Goal: Task Accomplishment & Management: Use online tool/utility

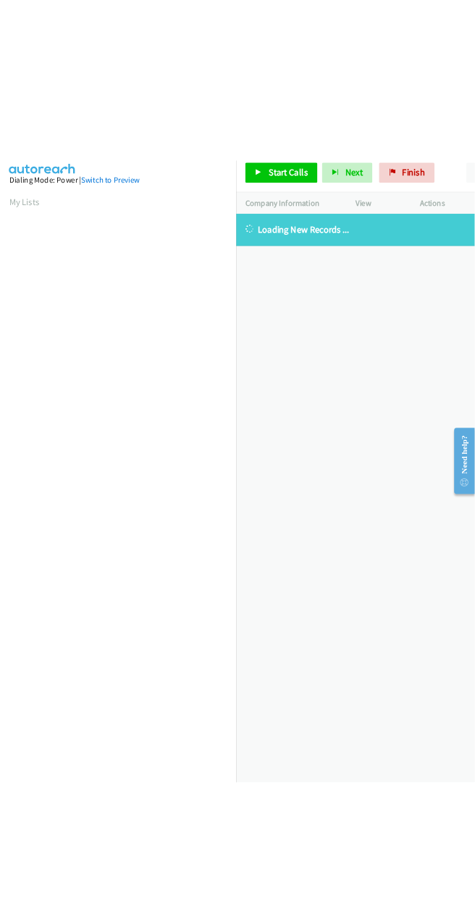
scroll to position [0, 4]
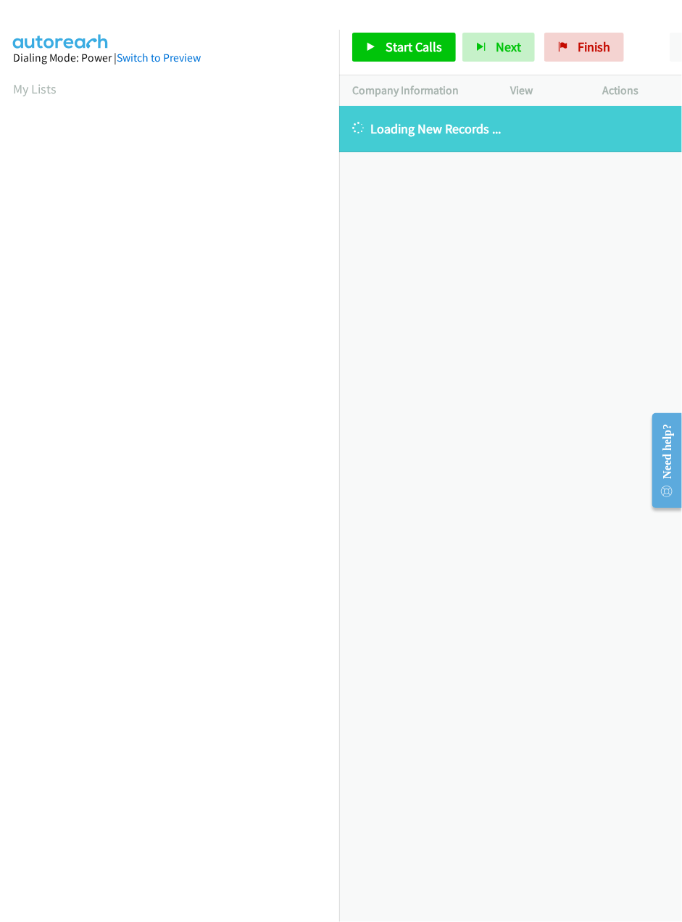
click at [567, 355] on div "[PHONE_NUMBER] Call failed - Please reload the list and try again The Callbar F…" at bounding box center [510, 514] width 343 height 816
click at [515, 322] on div "[PHONE_NUMBER] Call failed - Please reload the list and try again The Callbar F…" at bounding box center [510, 514] width 343 height 816
click at [659, 728] on div "[PHONE_NUMBER] Call failed - Please reload the list and try again The Callbar F…" at bounding box center [510, 514] width 343 height 816
click at [546, 351] on div "+1 415-964-1034 Call failed - Please reload the list and try again The Callbar …" at bounding box center [510, 514] width 343 height 816
click at [578, 299] on div "+1 415-964-1034 Call failed - Please reload the list and try again The Callbar …" at bounding box center [510, 514] width 343 height 816
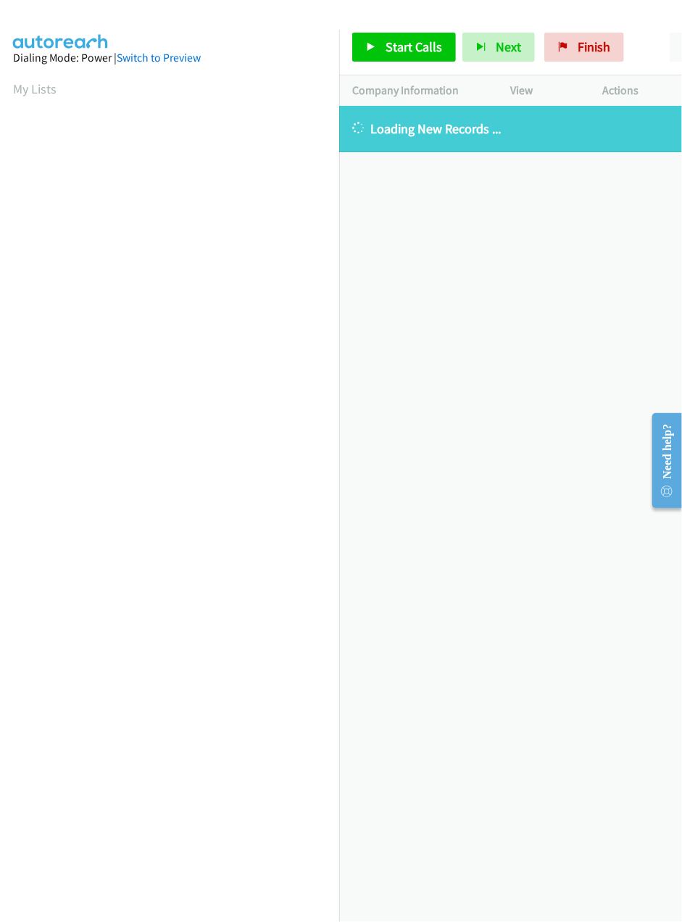
click at [519, 546] on div "+1 415-964-1034 Call failed - Please reload the list and try again The Callbar …" at bounding box center [510, 514] width 343 height 816
drag, startPoint x: 546, startPoint y: 481, endPoint x: 308, endPoint y: 320, distance: 287.0
click at [546, 481] on div "+1 415-964-1034 Call failed - Please reload the list and try again The Callbar …" at bounding box center [510, 514] width 343 height 816
drag, startPoint x: 421, startPoint y: 844, endPoint x: 445, endPoint y: 859, distance: 28.3
click at [421, 844] on div "+1 415-964-1034 Call failed - Please reload the list and try again The Callbar …" at bounding box center [510, 514] width 343 height 816
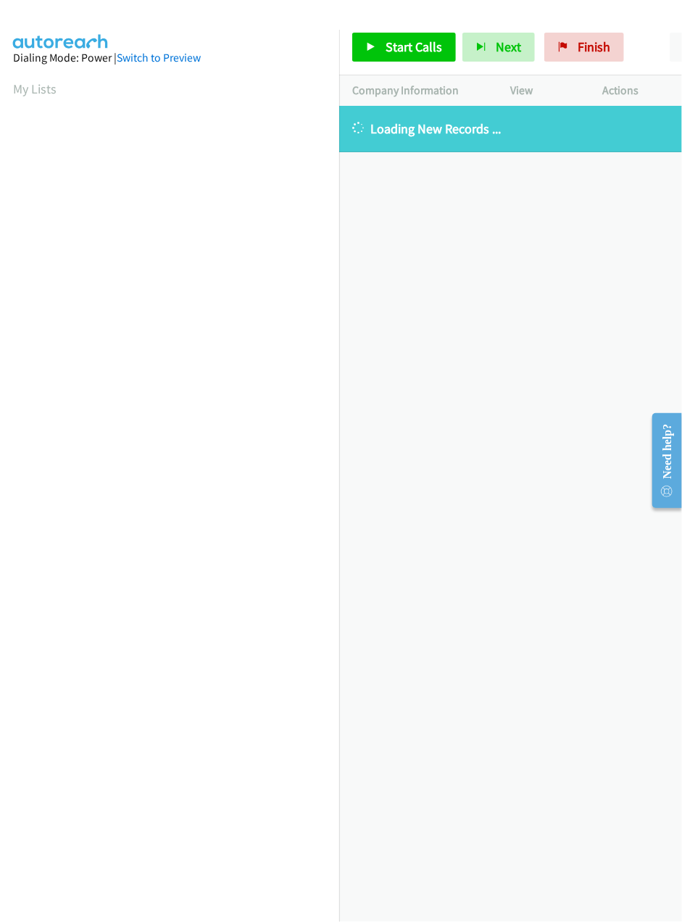
click at [438, 659] on div "+1 415-964-1034 Call failed - Please reload the list and try again The Callbar …" at bounding box center [510, 514] width 343 height 816
drag, startPoint x: 554, startPoint y: 525, endPoint x: 530, endPoint y: 505, distance: 30.9
click at [554, 525] on div "+1 415-964-1034 Call failed - Please reload the list and try again The Callbar …" at bounding box center [510, 514] width 343 height 816
click at [522, 517] on div "+1 415-964-1034 Call failed - Please reload the list and try again The Callbar …" at bounding box center [510, 514] width 343 height 816
click at [601, 551] on div "+1 415-964-1034 Call failed - Please reload the list and try again The Callbar …" at bounding box center [510, 514] width 343 height 816
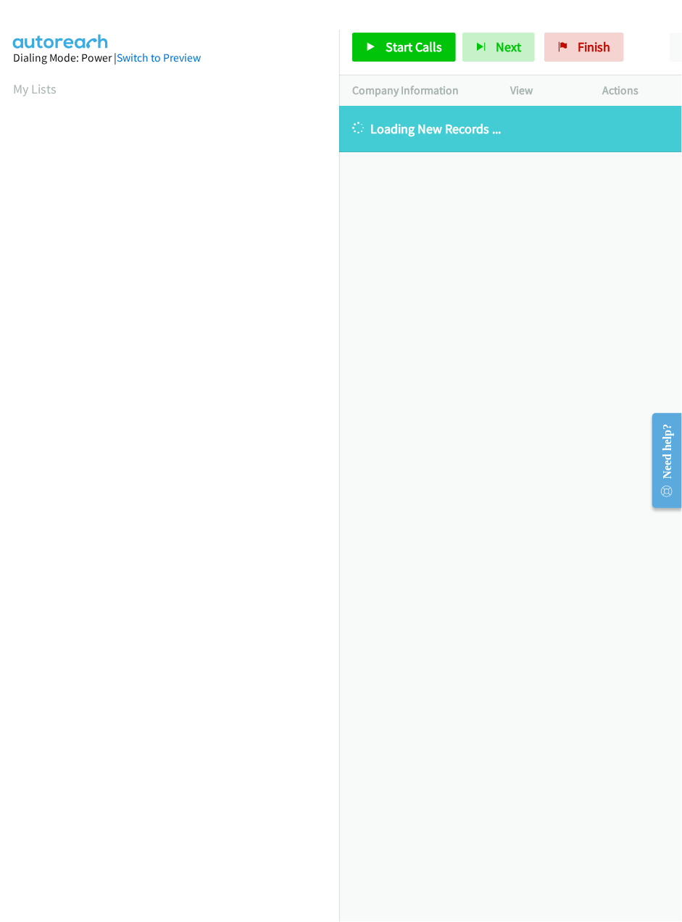
click at [444, 821] on div "+1 415-964-1034 Call failed - Please reload the list and try again The Callbar …" at bounding box center [510, 514] width 343 height 816
click at [635, 609] on div "+1 415-964-1034 Call failed - Please reload the list and try again The Callbar …" at bounding box center [510, 514] width 343 height 816
click at [554, 528] on div "+1 415-964-1034 Call failed - Please reload the list and try again The Callbar …" at bounding box center [510, 514] width 343 height 816
click at [562, 554] on div "+1 415-964-1034 Call failed - Please reload the list and try again The Callbar …" at bounding box center [510, 514] width 343 height 816
click at [562, 620] on div "+1 415-964-1034 Call failed - Please reload the list and try again The Callbar …" at bounding box center [510, 514] width 343 height 816
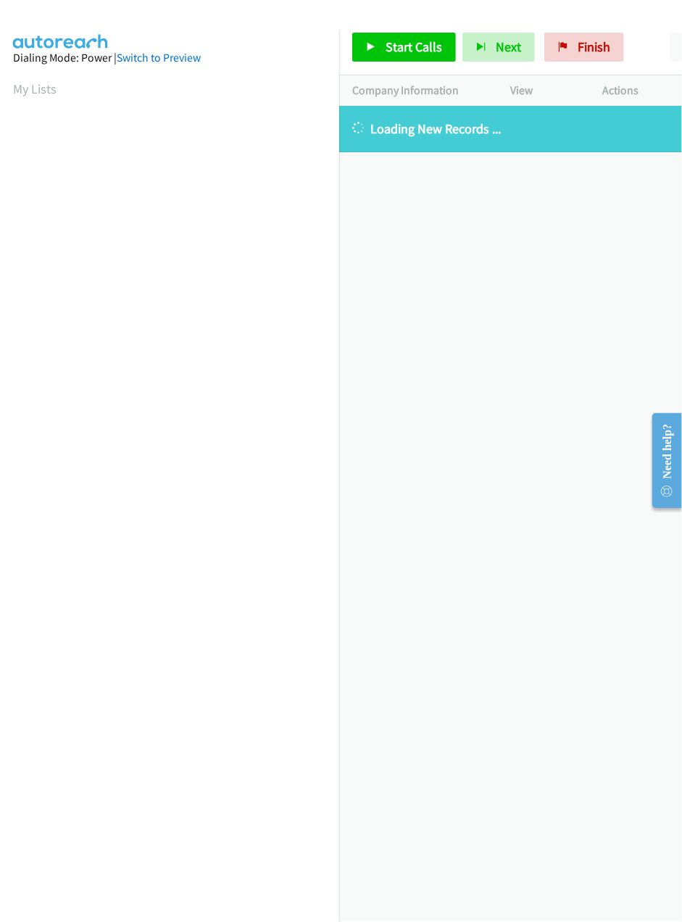
click at [607, 551] on div "+1 415-964-1034 Call failed - Please reload the list and try again The Callbar …" at bounding box center [510, 514] width 343 height 816
click at [458, 717] on div "+1 415-964-1034 Call failed - Please reload the list and try again The Callbar …" at bounding box center [510, 514] width 343 height 816
click at [572, 584] on div "+1 415-964-1034 Call failed - Please reload the list and try again The Callbar …" at bounding box center [510, 514] width 343 height 816
click at [545, 633] on div "+1 415-964-1034 Call failed - Please reload the list and try again The Callbar …" at bounding box center [510, 514] width 343 height 816
click at [438, 772] on div "+1 415-964-1034 Call failed - Please reload the list and try again The Callbar …" at bounding box center [510, 514] width 343 height 816
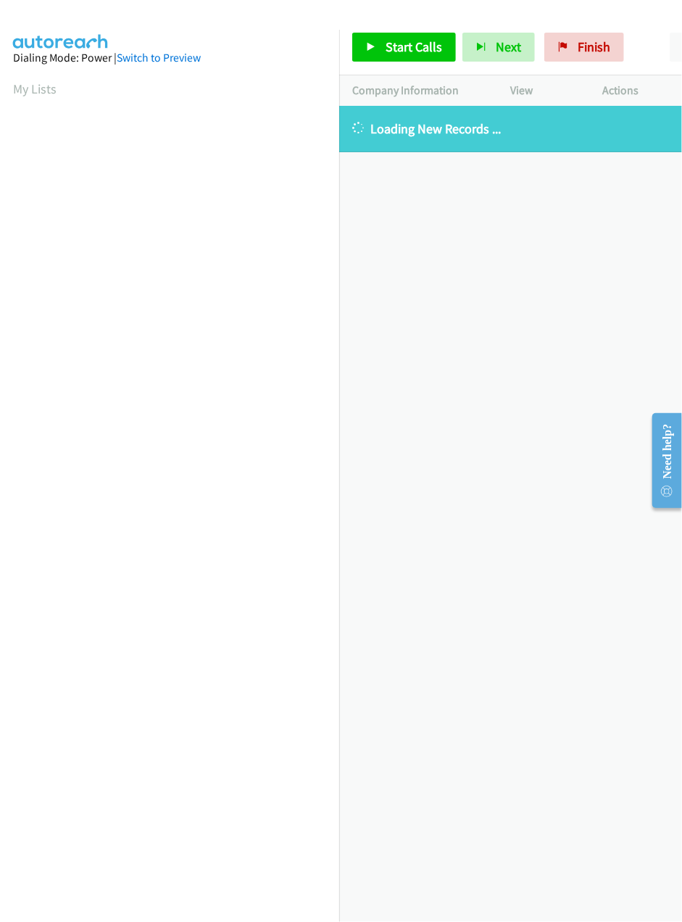
drag, startPoint x: 627, startPoint y: 332, endPoint x: 617, endPoint y: 332, distance: 9.4
click at [617, 332] on div "+1 415-964-1034 Call failed - Please reload the list and try again The Callbar …" at bounding box center [510, 514] width 343 height 816
click at [596, 374] on div "+1 415-964-1034 Call failed - Please reload the list and try again The Callbar …" at bounding box center [510, 514] width 343 height 816
click at [435, 383] on div "+1 415-964-1034 Call failed - Please reload the list and try again The Callbar …" at bounding box center [510, 514] width 343 height 816
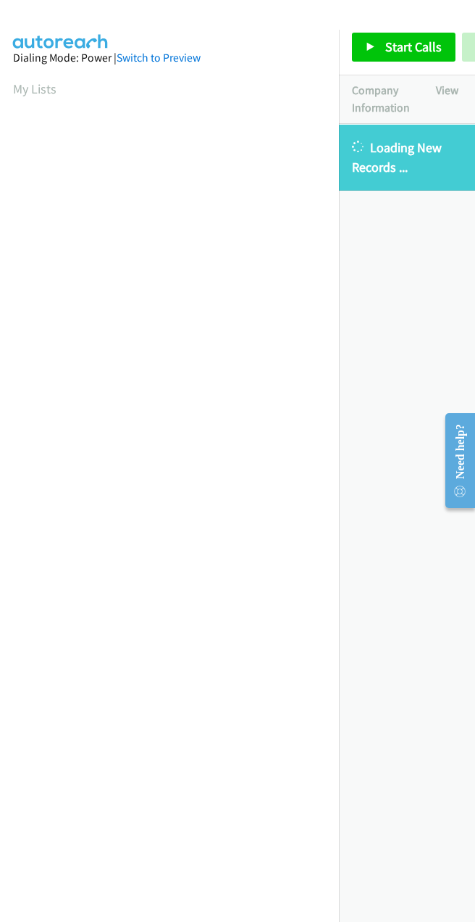
click at [27, 88] on link "My Lists" at bounding box center [34, 88] width 43 height 17
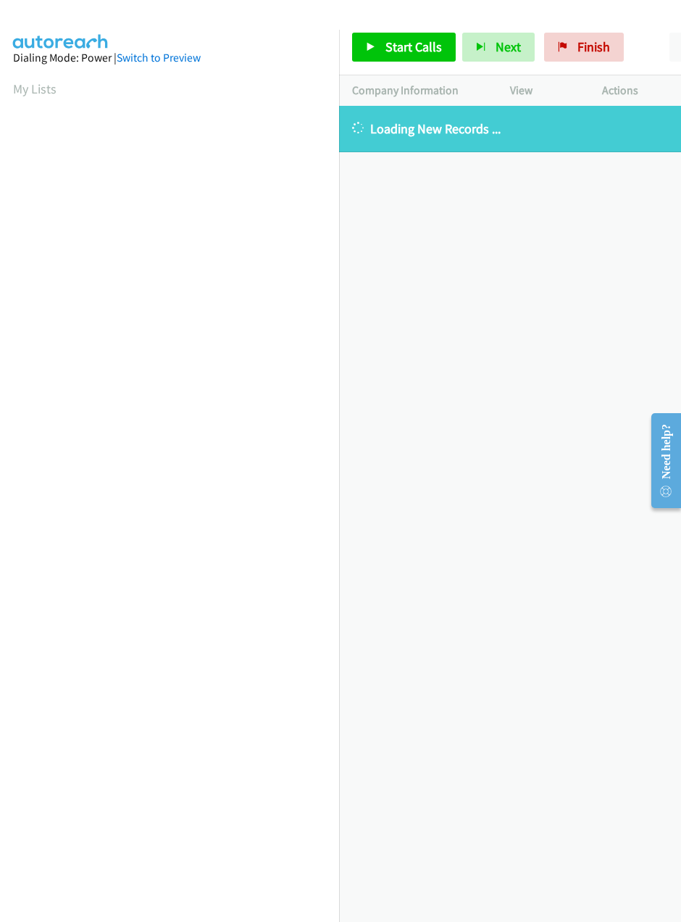
scroll to position [0, 4]
click at [26, 88] on link "My Lists" at bounding box center [34, 88] width 43 height 17
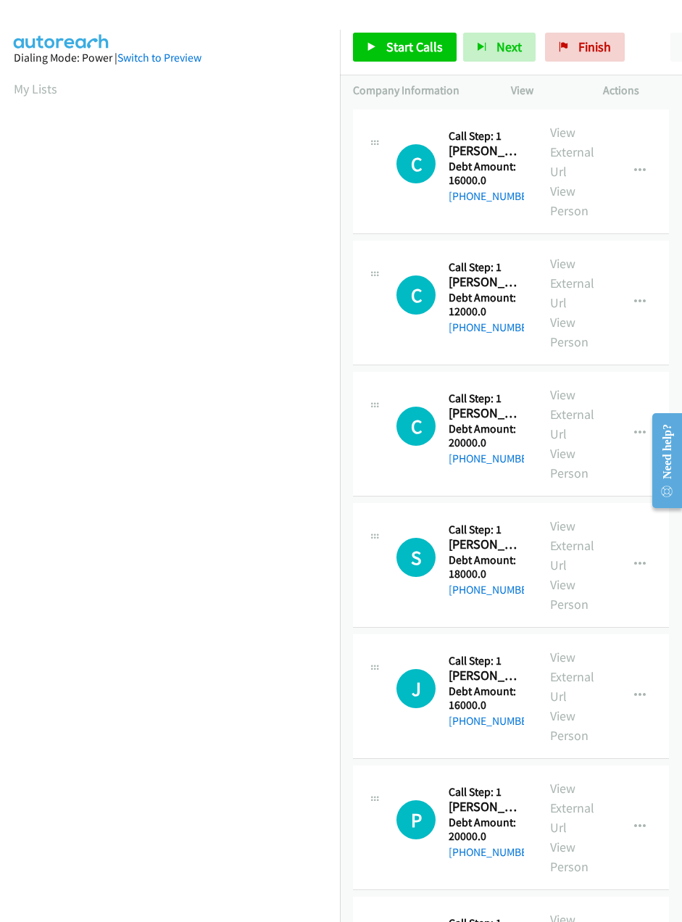
scroll to position [0, 4]
click at [378, 46] on link "Start Calls" at bounding box center [404, 47] width 104 height 29
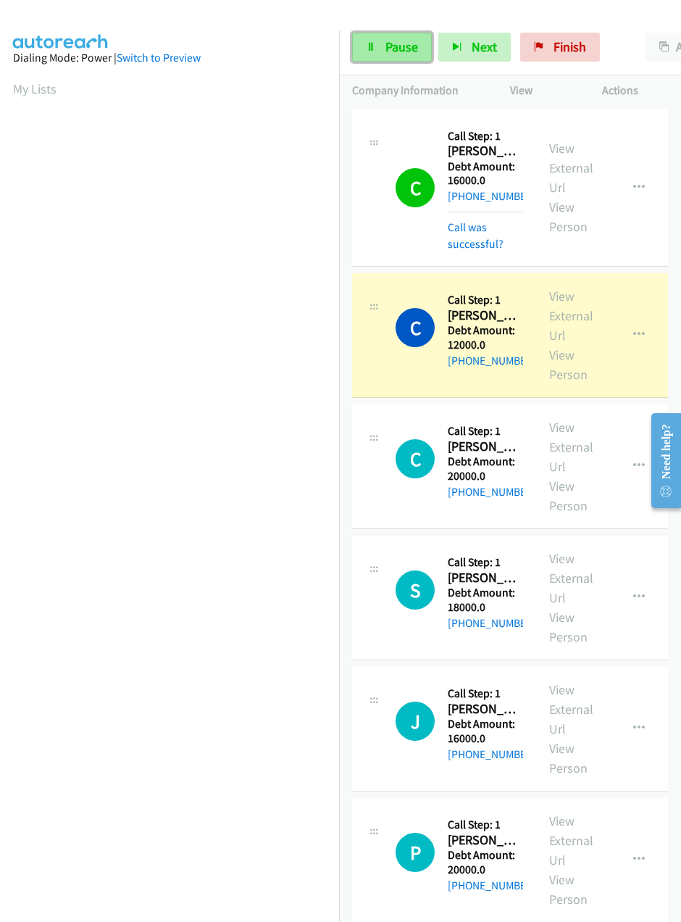
click at [380, 48] on link "Pause" at bounding box center [392, 47] width 80 height 29
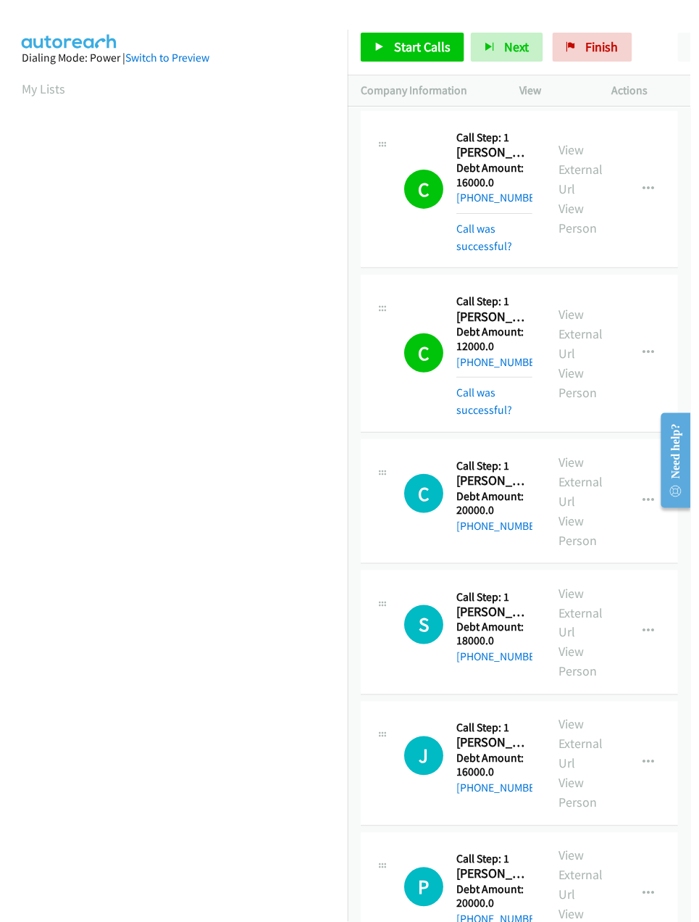
click at [258, 854] on nav "Dialing Mode: Power | Switch to Preview My Lists" at bounding box center [170, 491] width 340 height 922
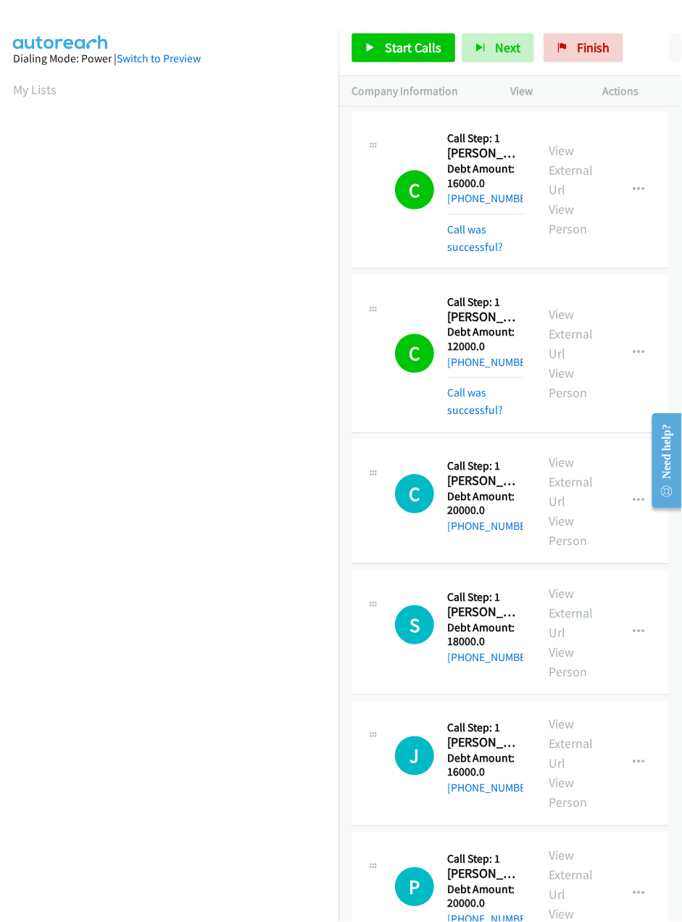
click at [400, 50] on span "Start Calls" at bounding box center [414, 46] width 57 height 17
click at [462, 48] on link "Pause" at bounding box center [476, 40] width 28 height 15
click at [401, 42] on span "Start Calls" at bounding box center [414, 46] width 57 height 17
click at [476, 53] on span "Pause" at bounding box center [492, 61] width 33 height 17
click at [17, 87] on link "My Lists" at bounding box center [34, 88] width 43 height 17
